Goal: Task Accomplishment & Management: Manage account settings

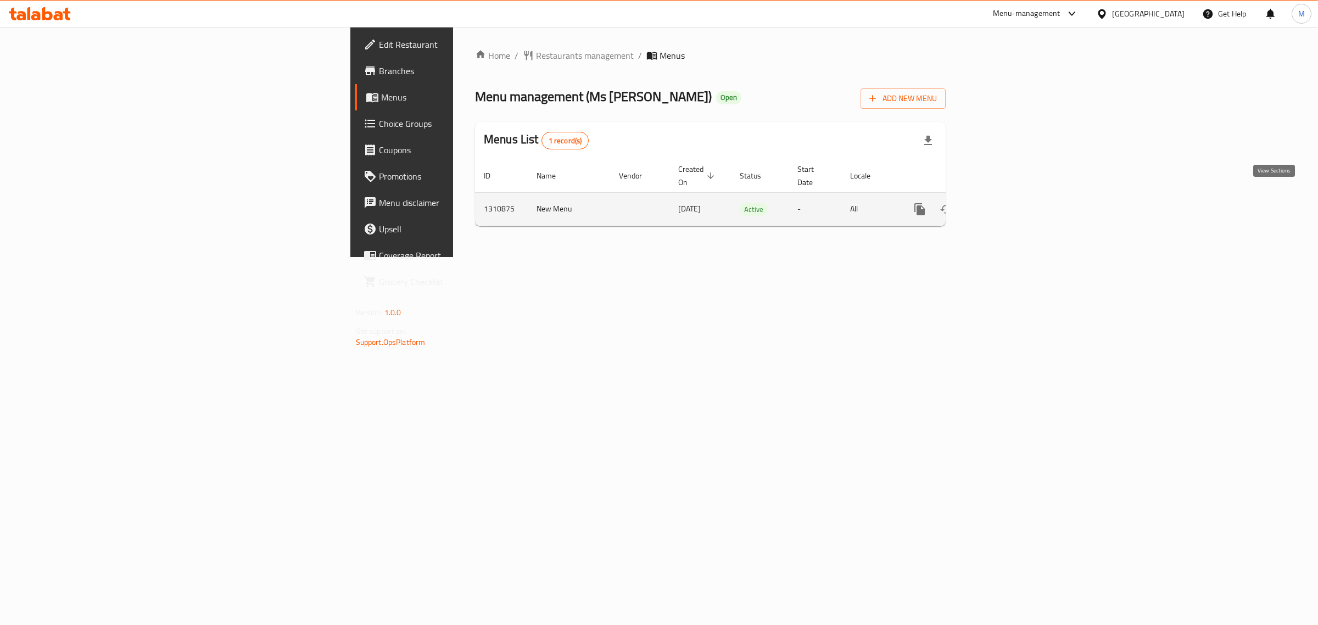
click at [1005, 203] on icon "enhanced table" at bounding box center [998, 209] width 13 height 13
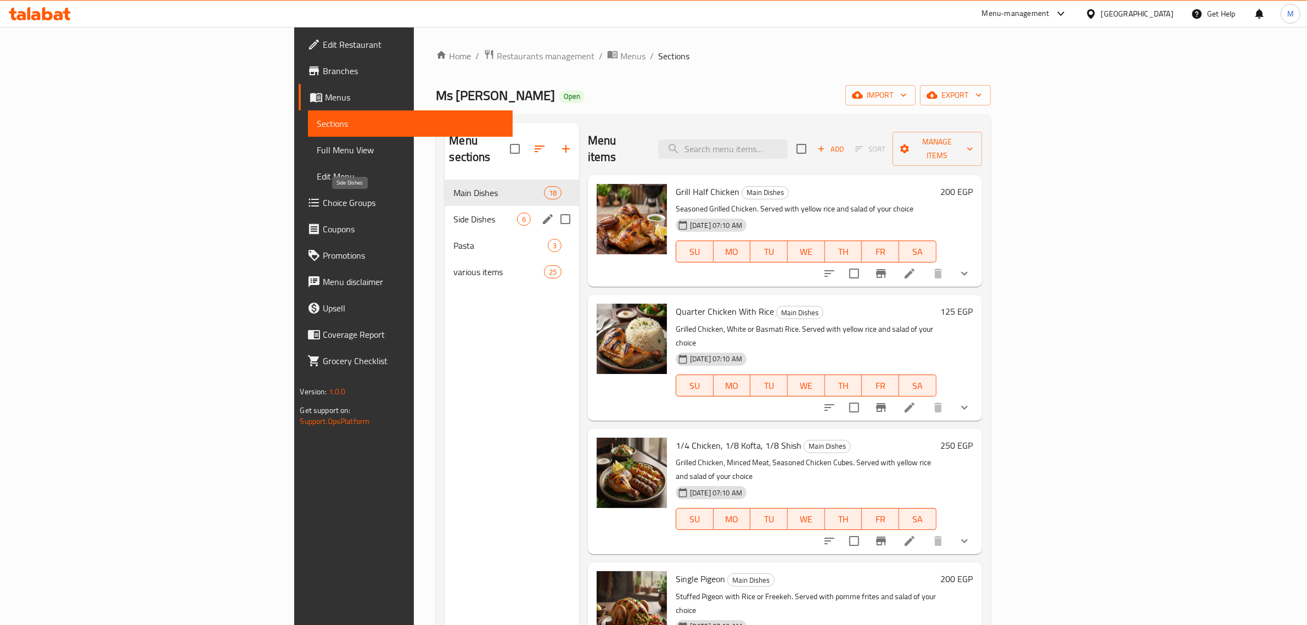
click at [453, 212] on span "Side Dishes" at bounding box center [484, 218] width 63 height 13
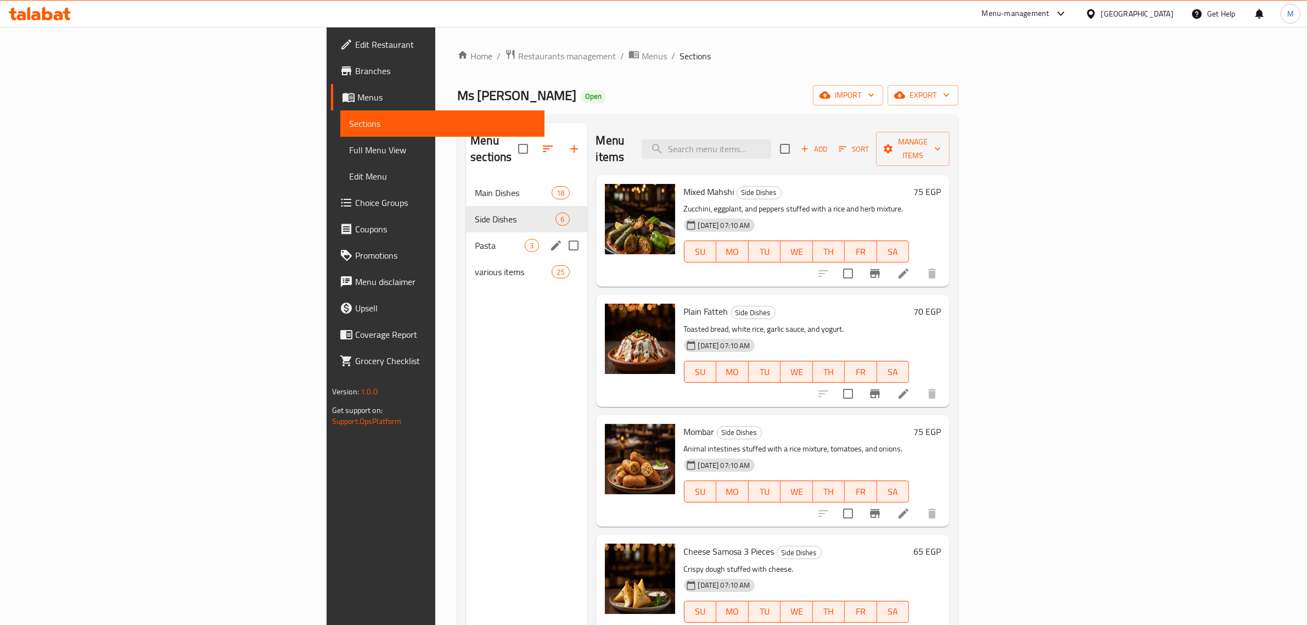
click at [466, 232] on div "Pasta 3" at bounding box center [526, 245] width 121 height 26
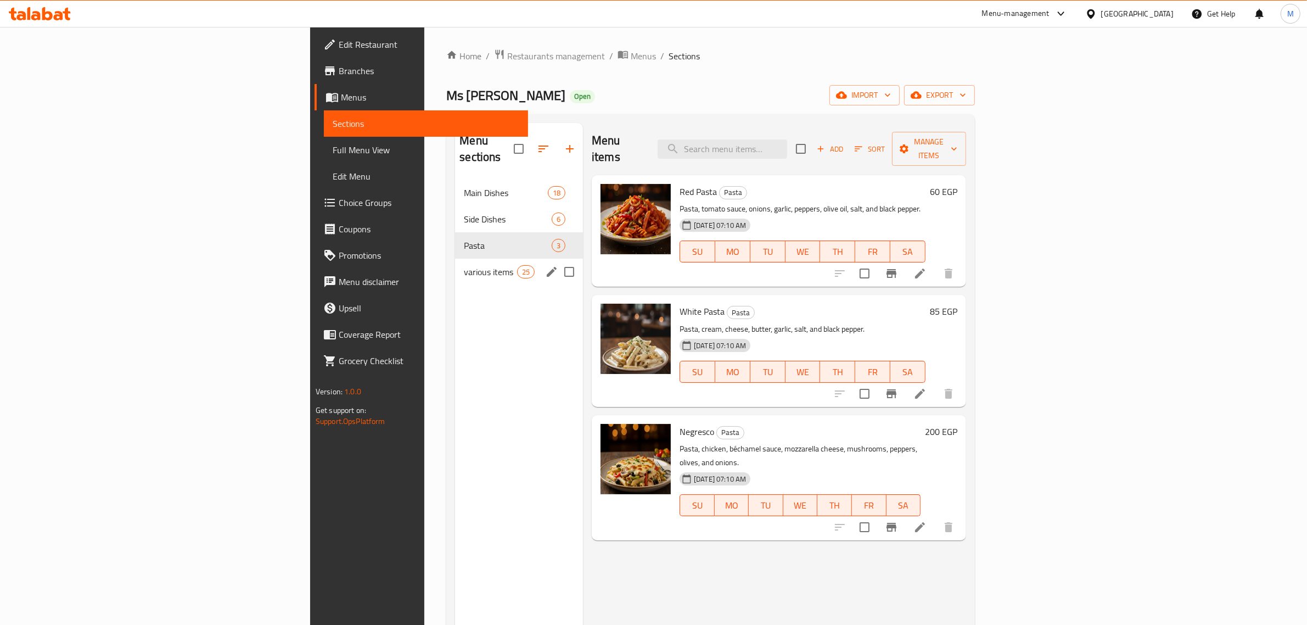
click at [455, 259] on div "various items 25" at bounding box center [519, 272] width 128 height 26
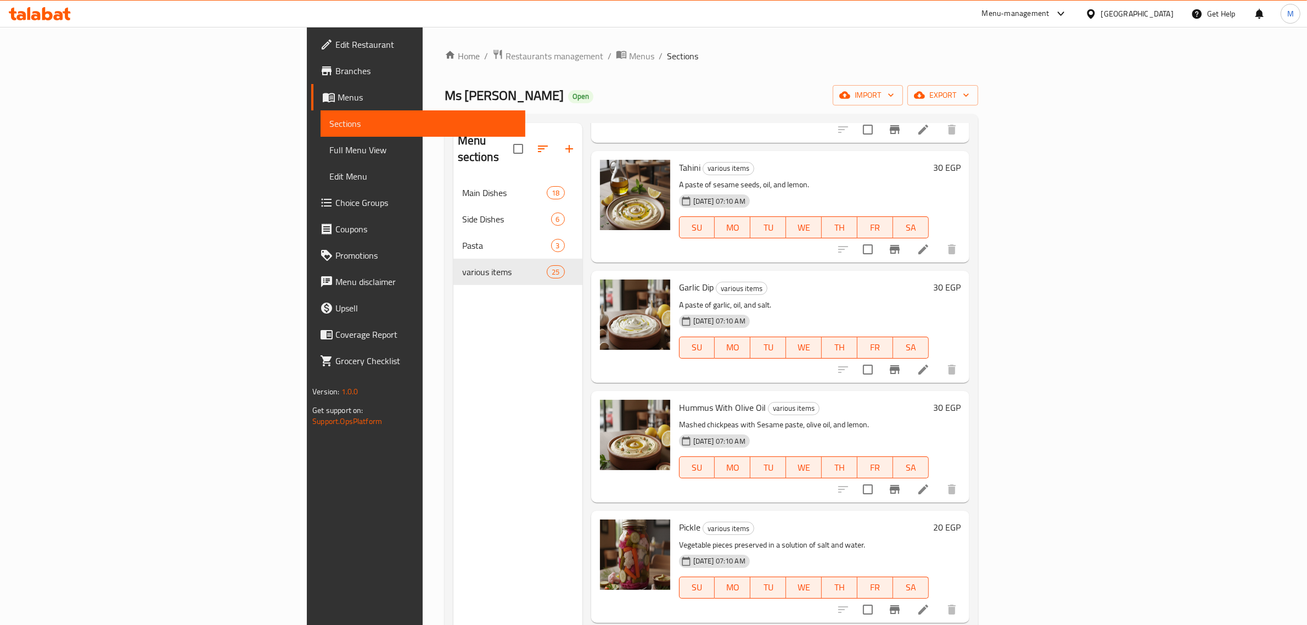
drag, startPoint x: 443, startPoint y: 517, endPoint x: 459, endPoint y: 380, distance: 137.1
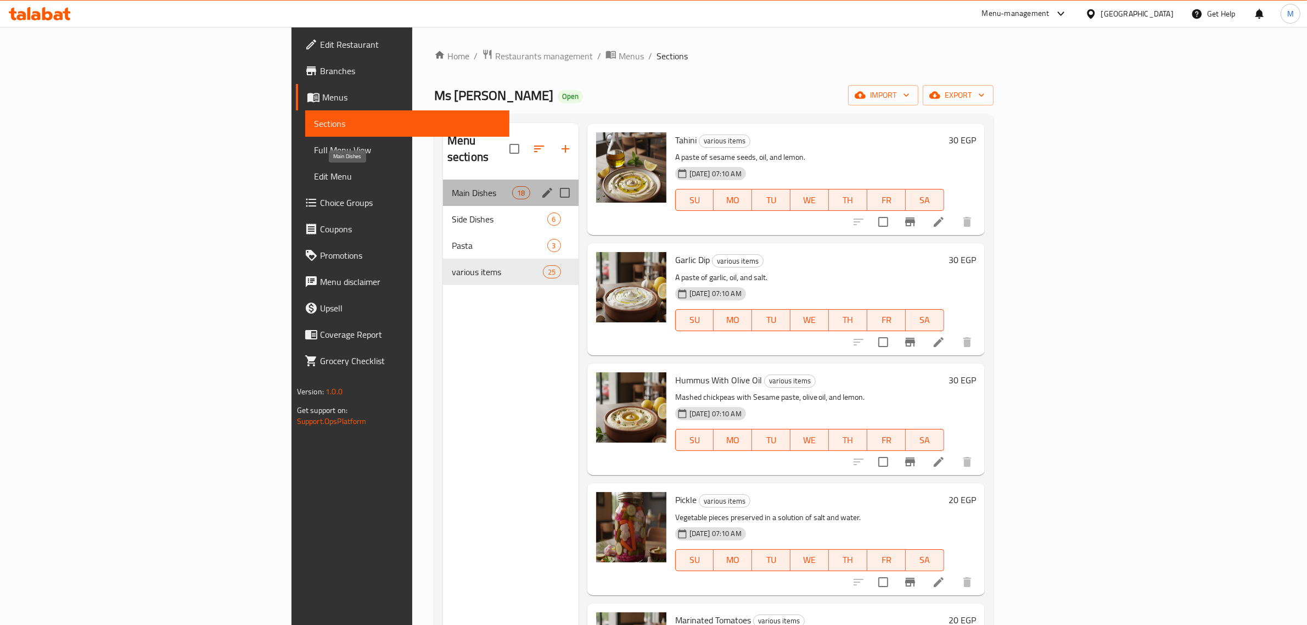
click at [452, 186] on span "Main Dishes" at bounding box center [482, 192] width 60 height 13
